Goal: Information Seeking & Learning: Learn about a topic

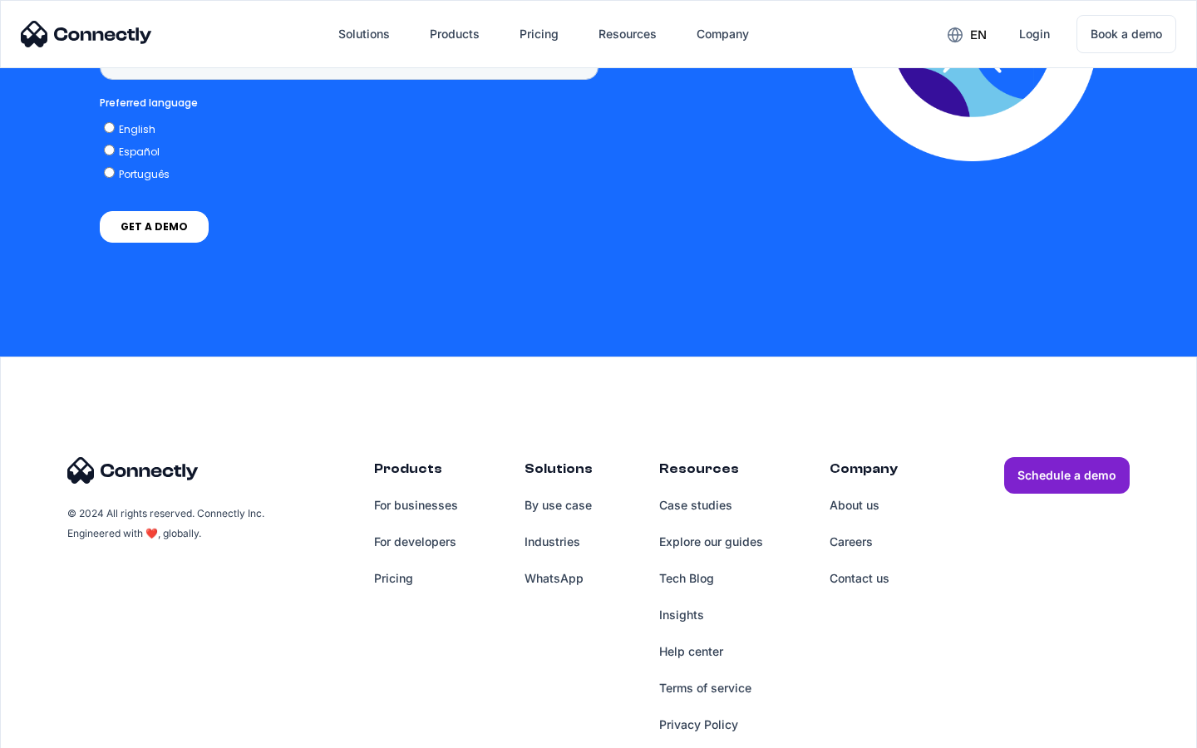
scroll to position [1246, 0]
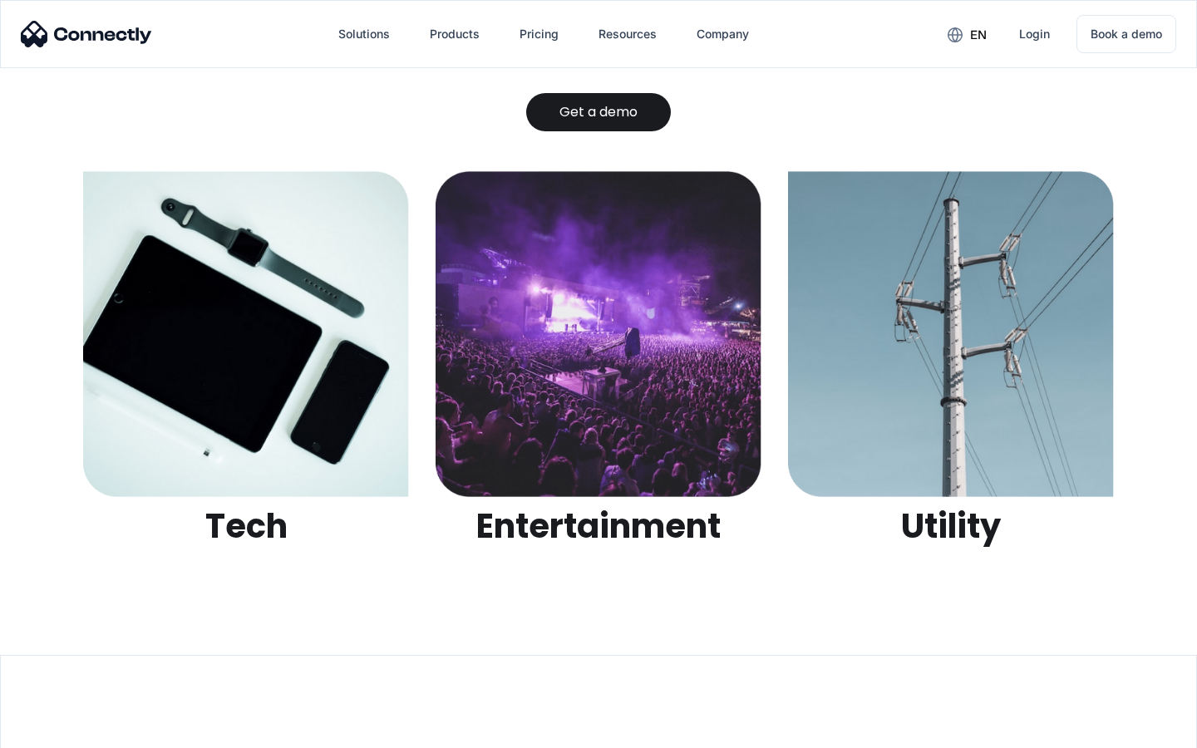
scroll to position [5246, 0]
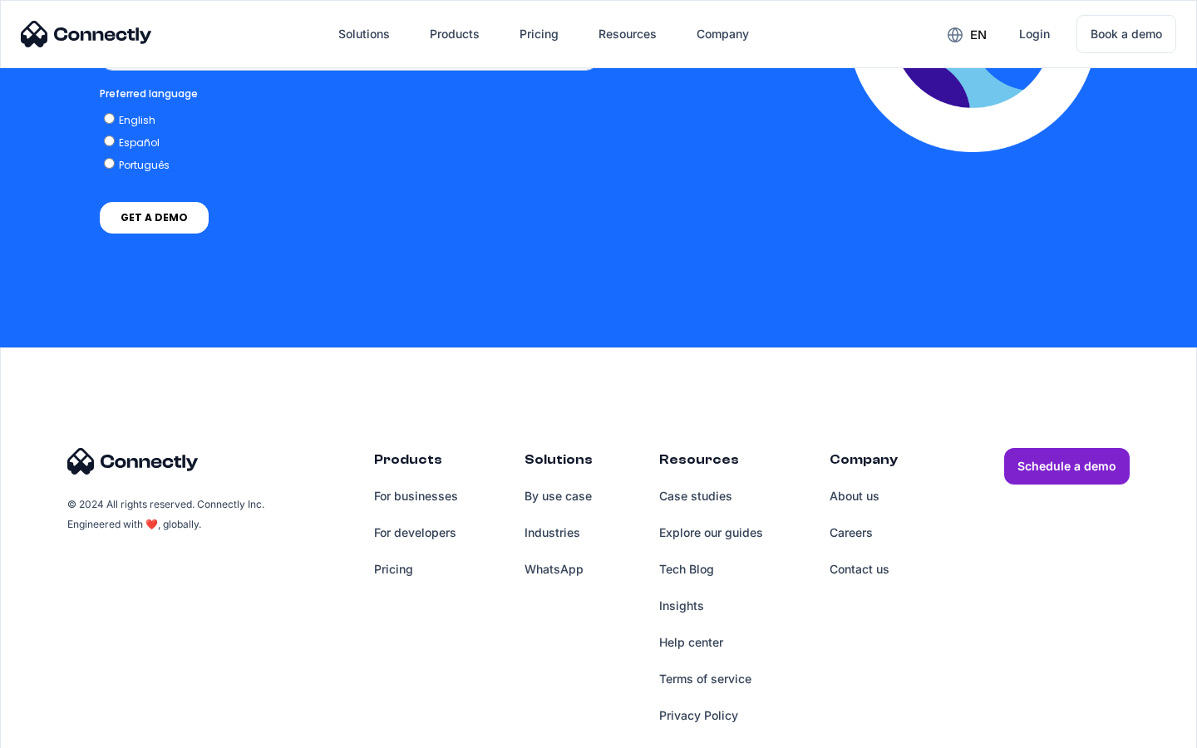
scroll to position [3654, 0]
